Goal: Task Accomplishment & Management: Manage account settings

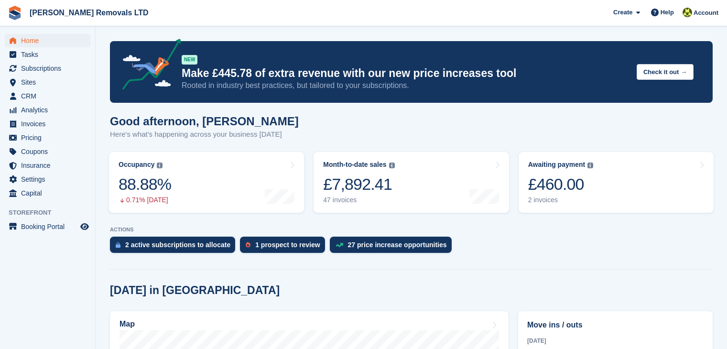
scroll to position [191, 0]
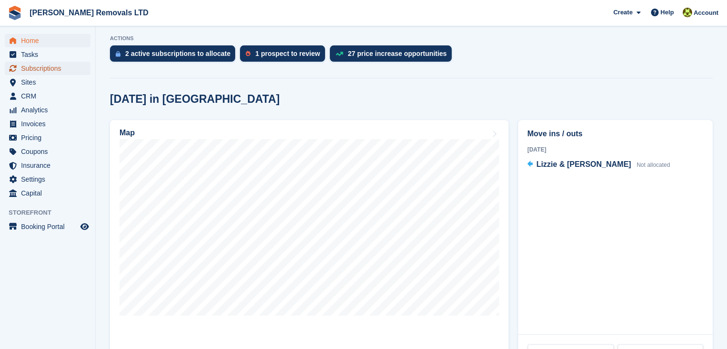
click at [33, 66] on span "Subscriptions" at bounding box center [49, 68] width 57 height 13
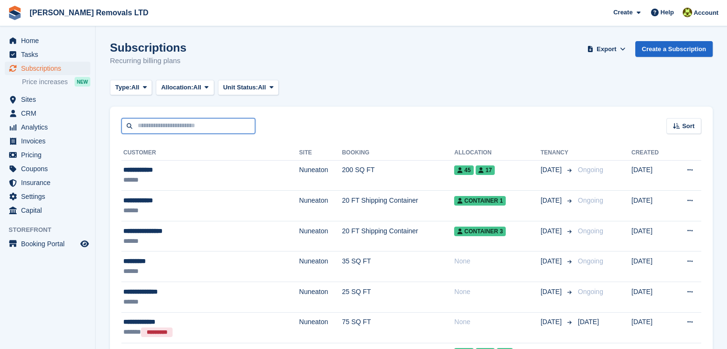
click at [161, 124] on input "text" at bounding box center [188, 126] width 134 height 16
type input "******"
